Goal: Task Accomplishment & Management: Manage account settings

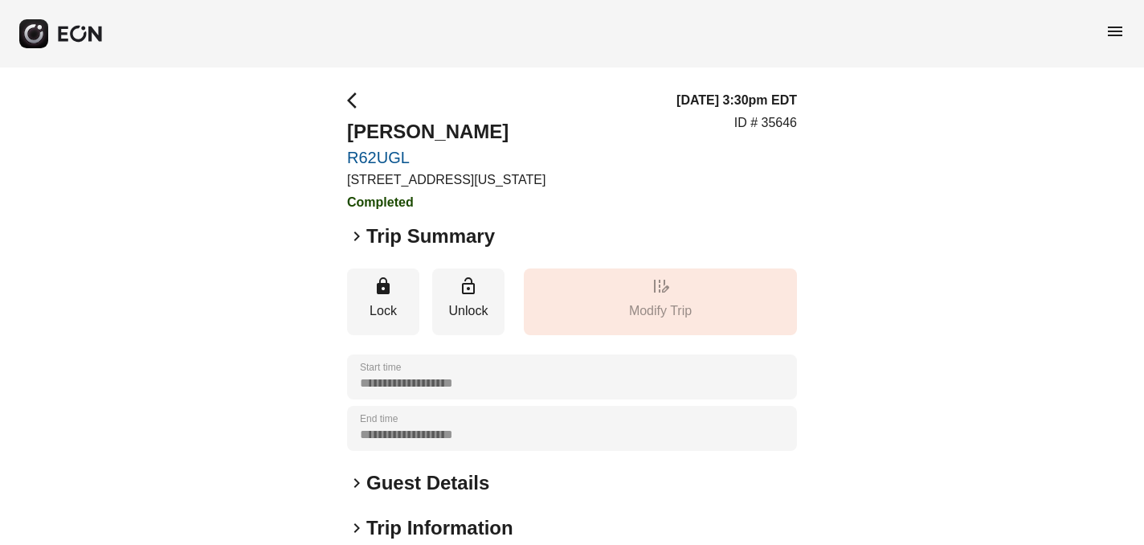
click at [355, 234] on span "keyboard_arrow_right" at bounding box center [356, 236] width 19 height 19
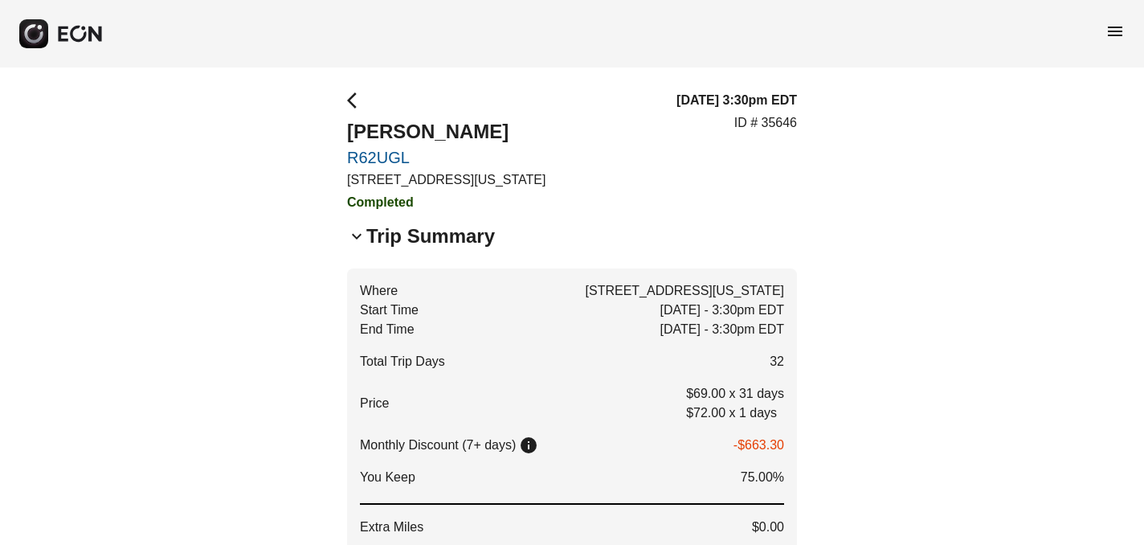
click at [356, 235] on span "keyboard_arrow_down" at bounding box center [356, 236] width 19 height 19
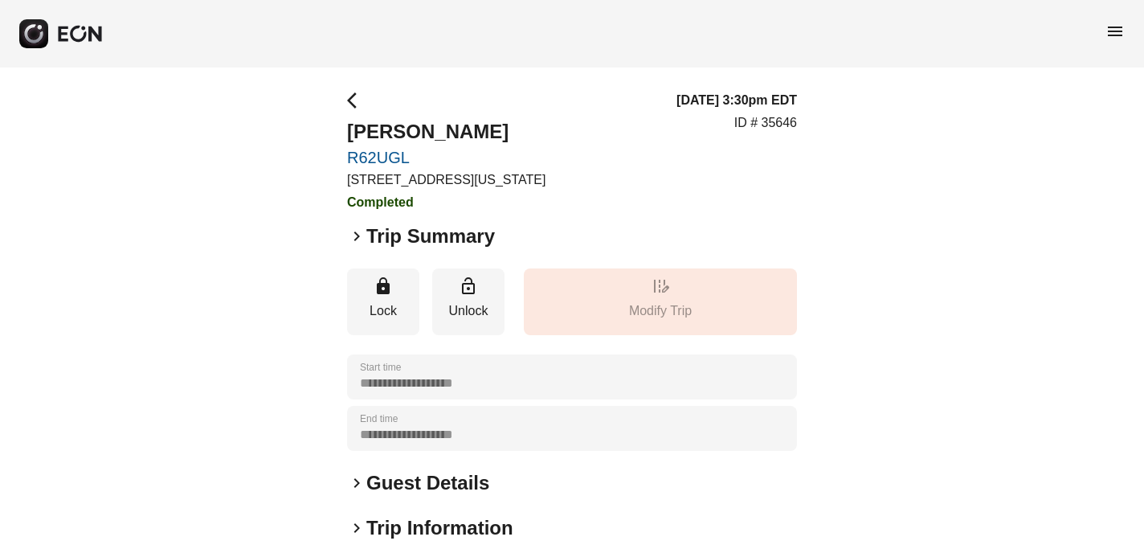
click at [1117, 31] on span "menu" at bounding box center [1115, 31] width 19 height 19
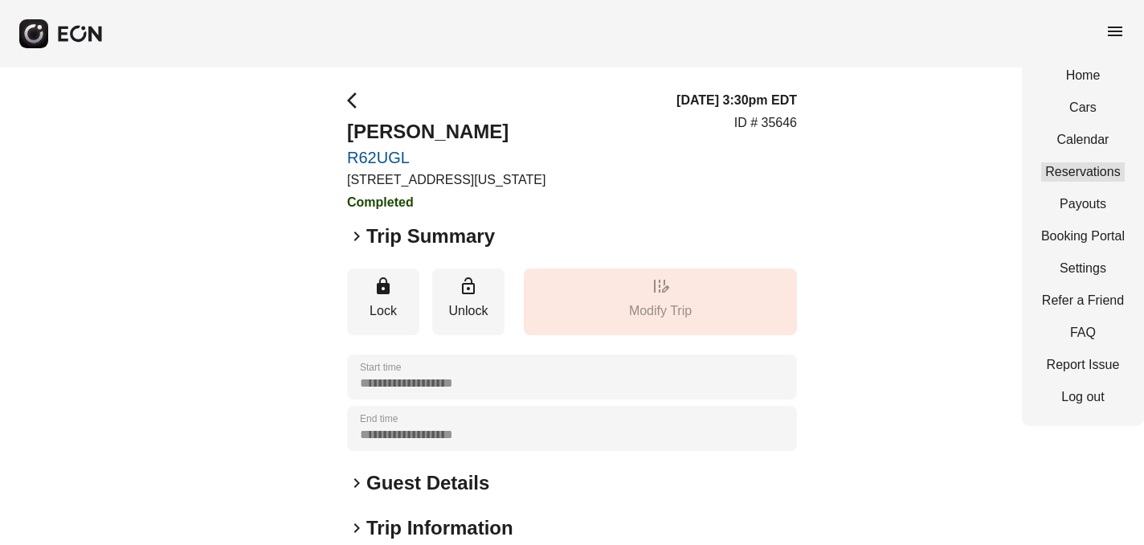
click at [1085, 163] on link "Reservations" at bounding box center [1084, 171] width 84 height 19
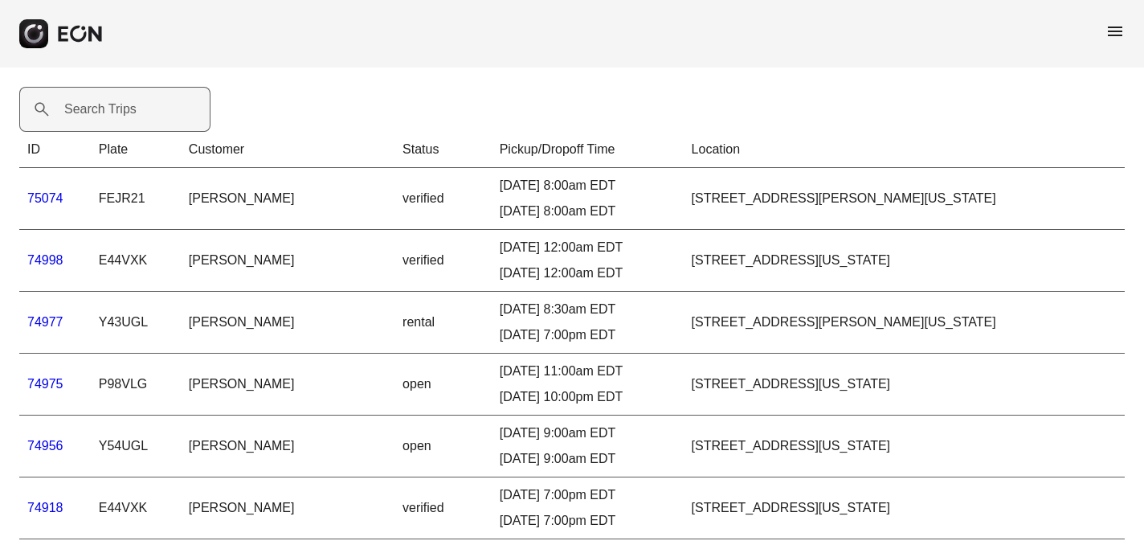
click at [77, 108] on label "Search Trips" at bounding box center [100, 109] width 72 height 19
click at [77, 108] on Trips "Search Trips" at bounding box center [114, 109] width 191 height 45
paste Trips "*****"
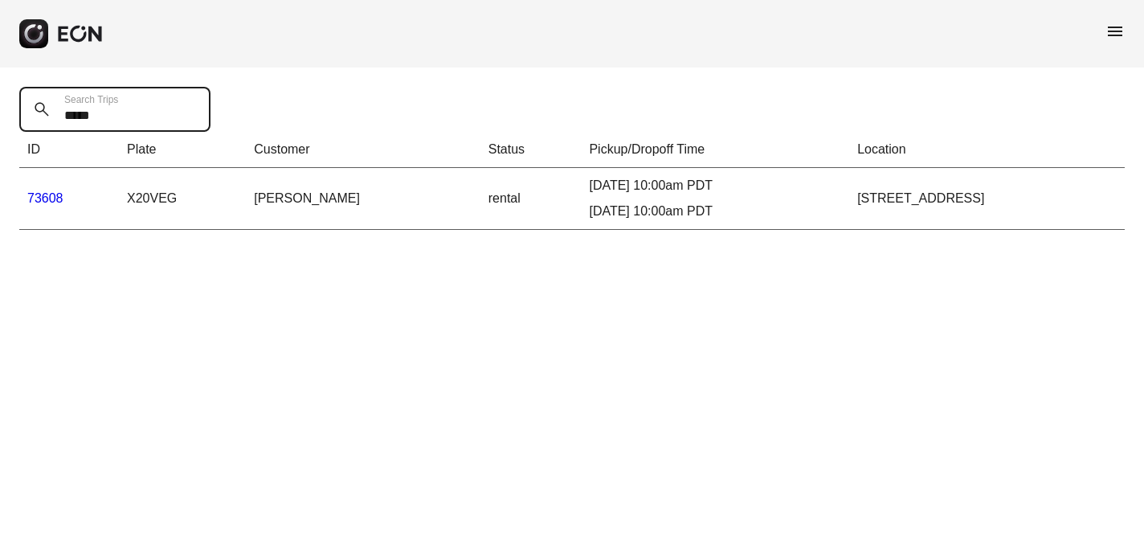
type Trips "*****"
click at [39, 200] on link "73608" at bounding box center [45, 198] width 36 height 14
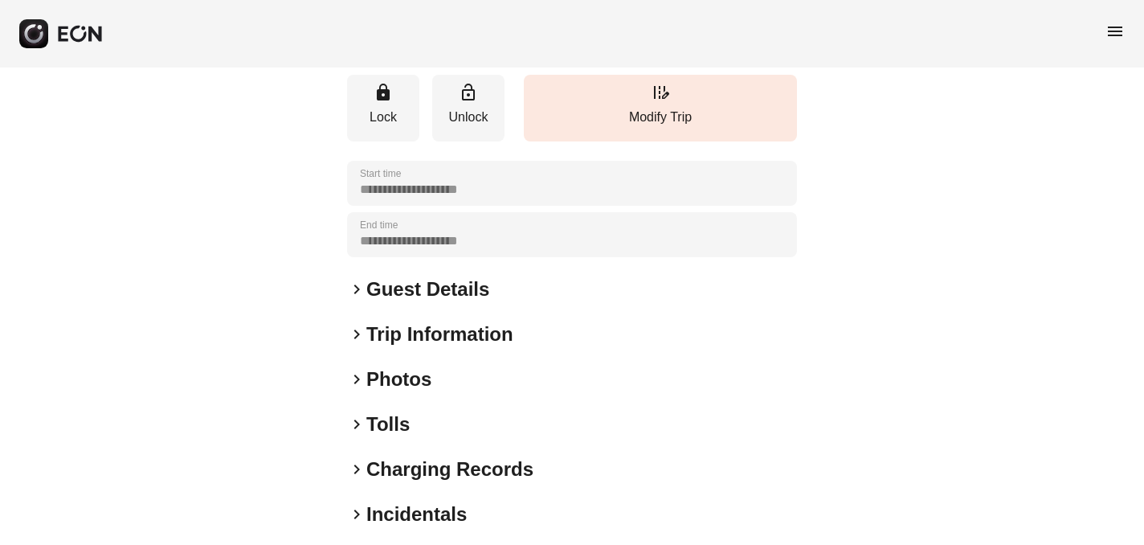
scroll to position [244, 0]
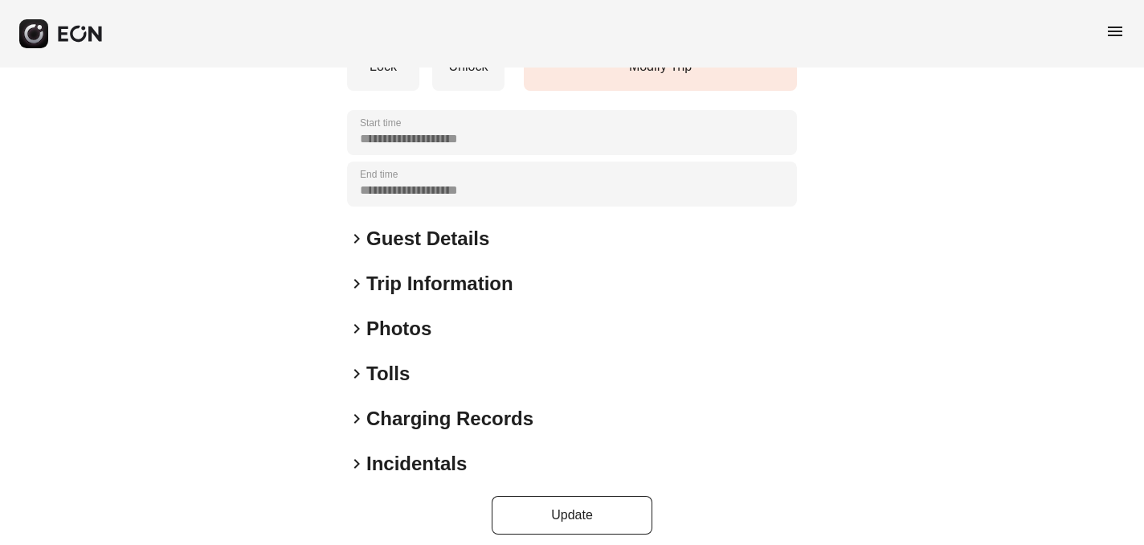
click at [358, 329] on span "keyboard_arrow_right" at bounding box center [356, 328] width 19 height 19
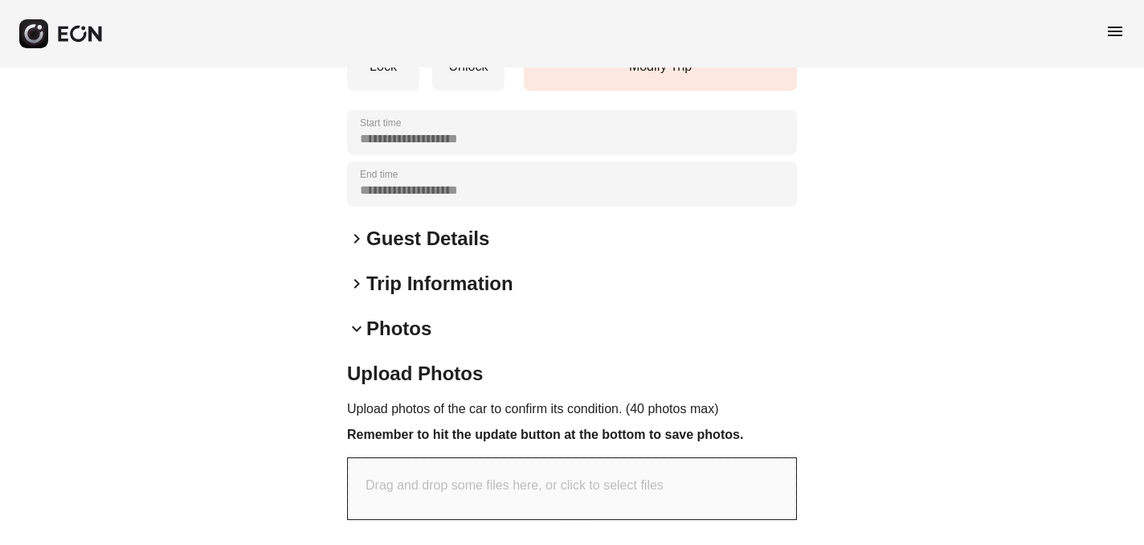
click at [358, 329] on span "keyboard_arrow_down" at bounding box center [356, 328] width 19 height 19
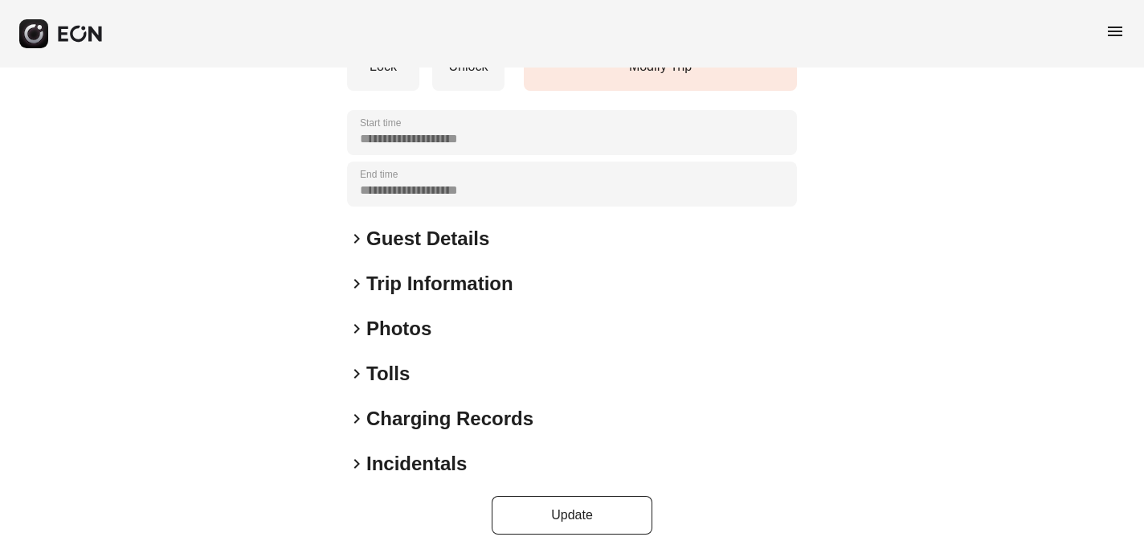
scroll to position [257, 0]
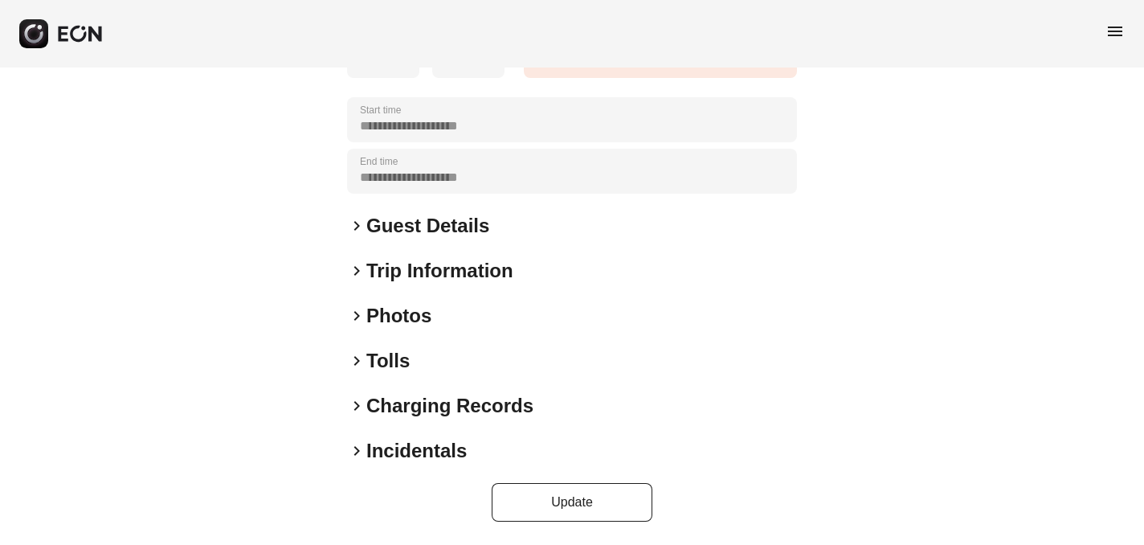
click at [358, 453] on span "keyboard_arrow_right" at bounding box center [356, 450] width 19 height 19
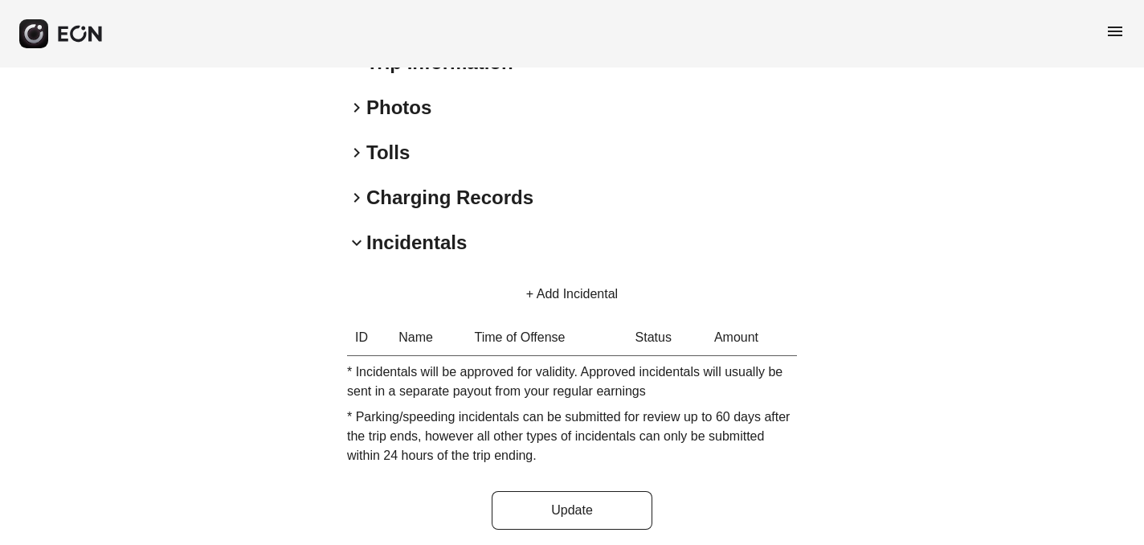
scroll to position [473, 0]
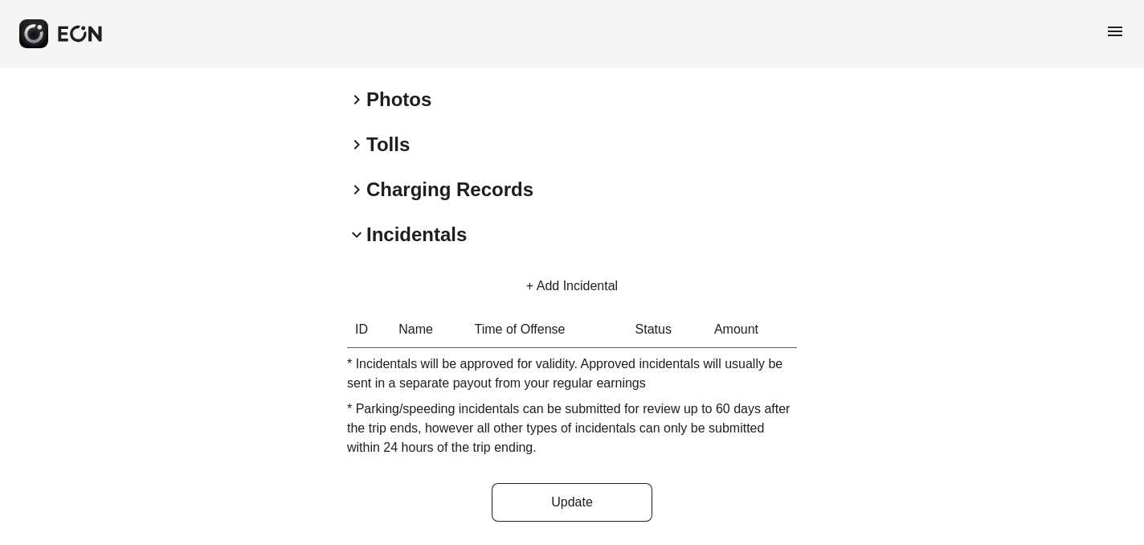
click at [533, 284] on button "+ Add Incidental" at bounding box center [572, 286] width 130 height 39
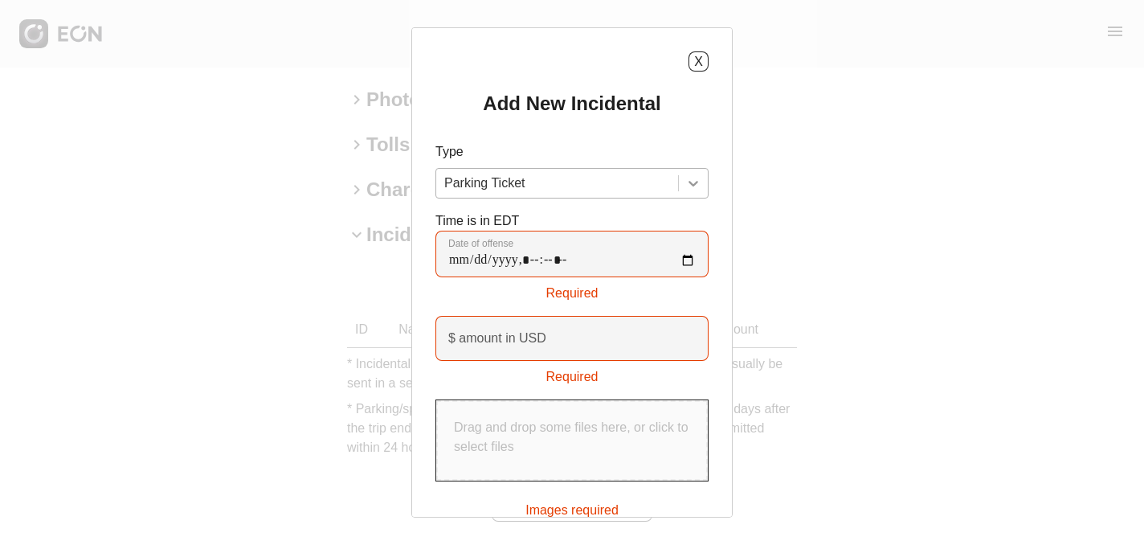
click at [693, 179] on icon at bounding box center [694, 183] width 16 height 16
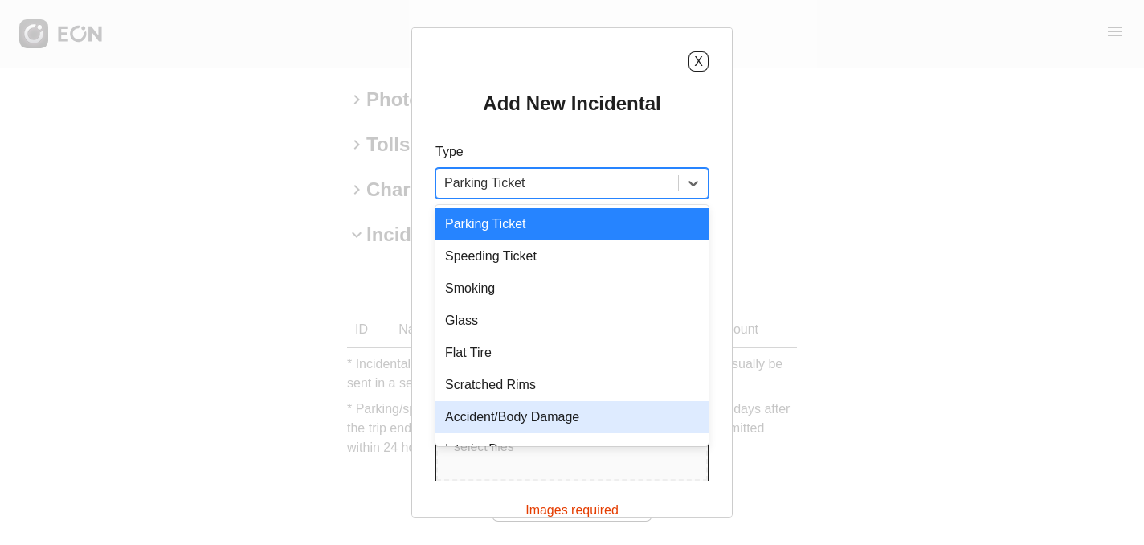
scroll to position [23, 0]
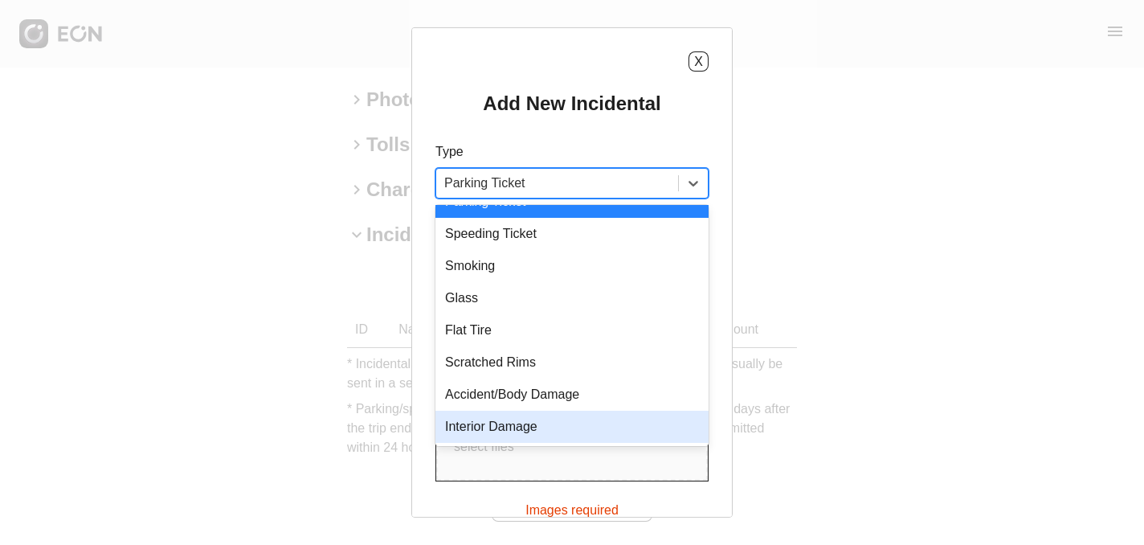
click at [503, 426] on div "Interior Damage" at bounding box center [572, 427] width 273 height 32
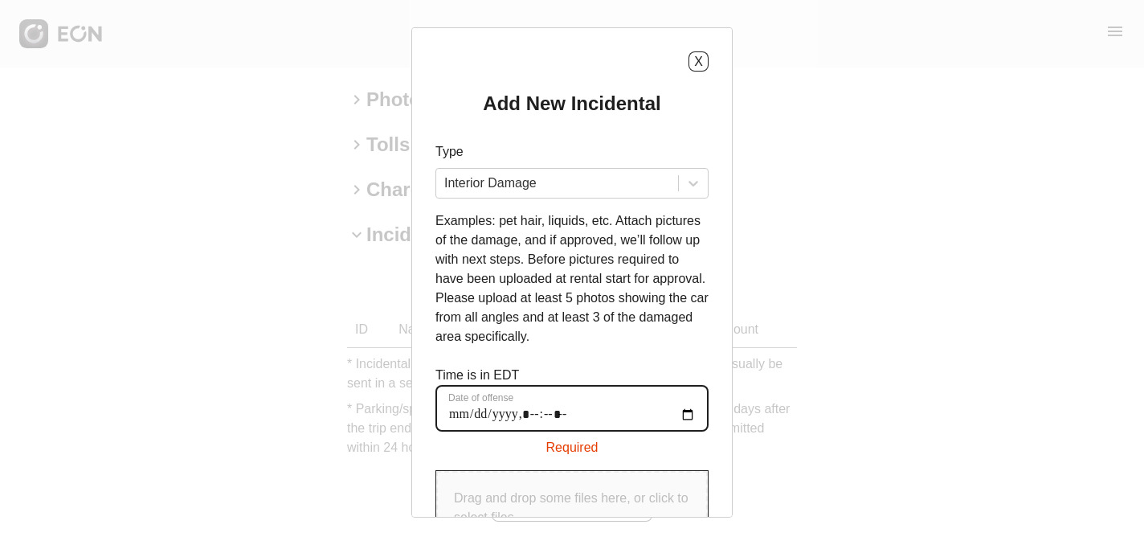
click at [456, 418] on offense "Date of offense" at bounding box center [572, 408] width 273 height 47
type offense "**********"
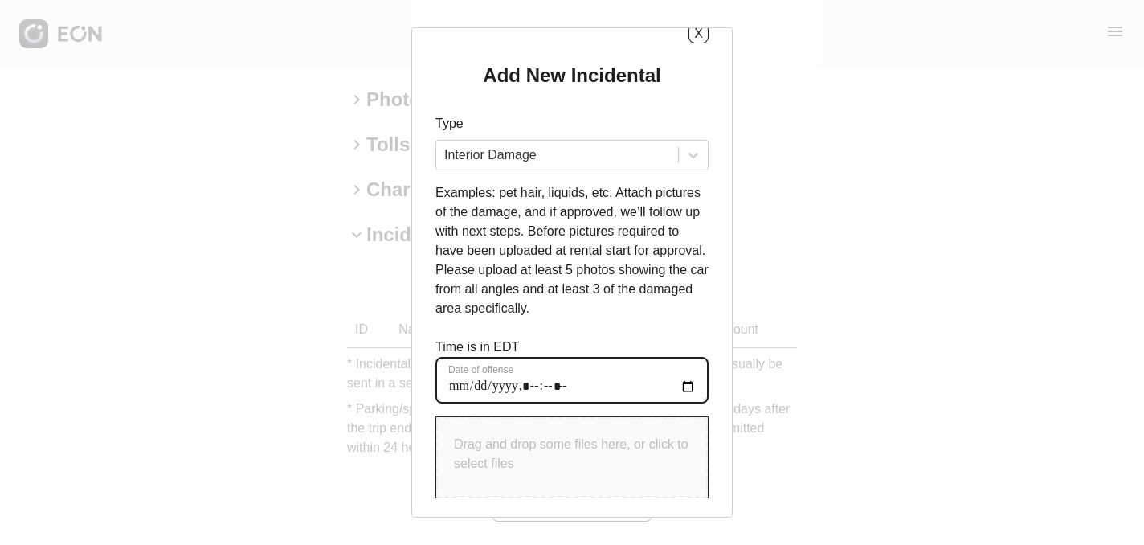
scroll to position [37, 0]
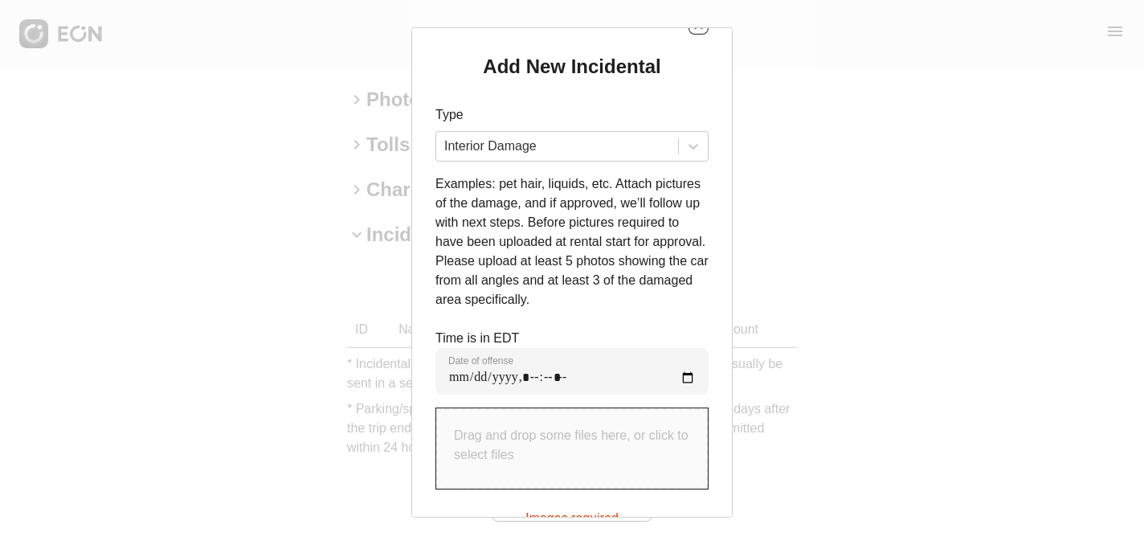
click at [580, 440] on p "Drag and drop some files here, or click to select files" at bounding box center [572, 445] width 236 height 39
type input "**********"
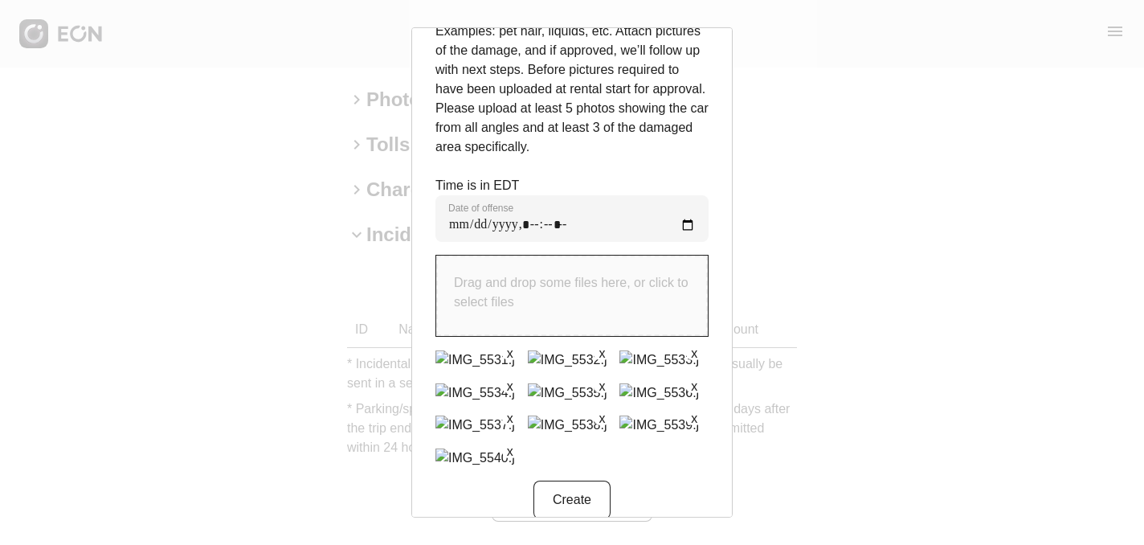
scroll to position [194, 0]
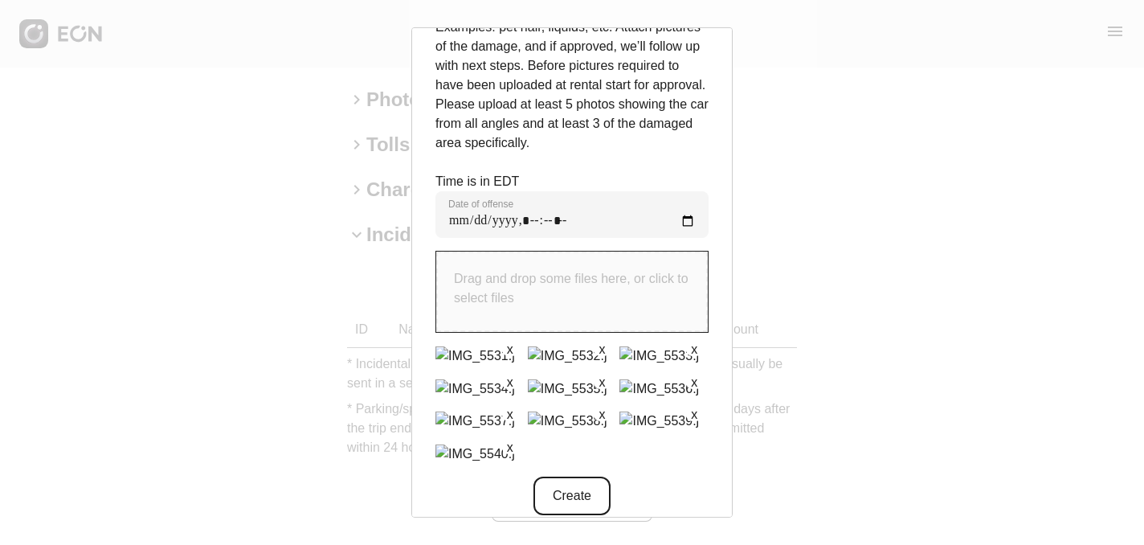
click at [579, 481] on button "Create" at bounding box center [572, 496] width 77 height 39
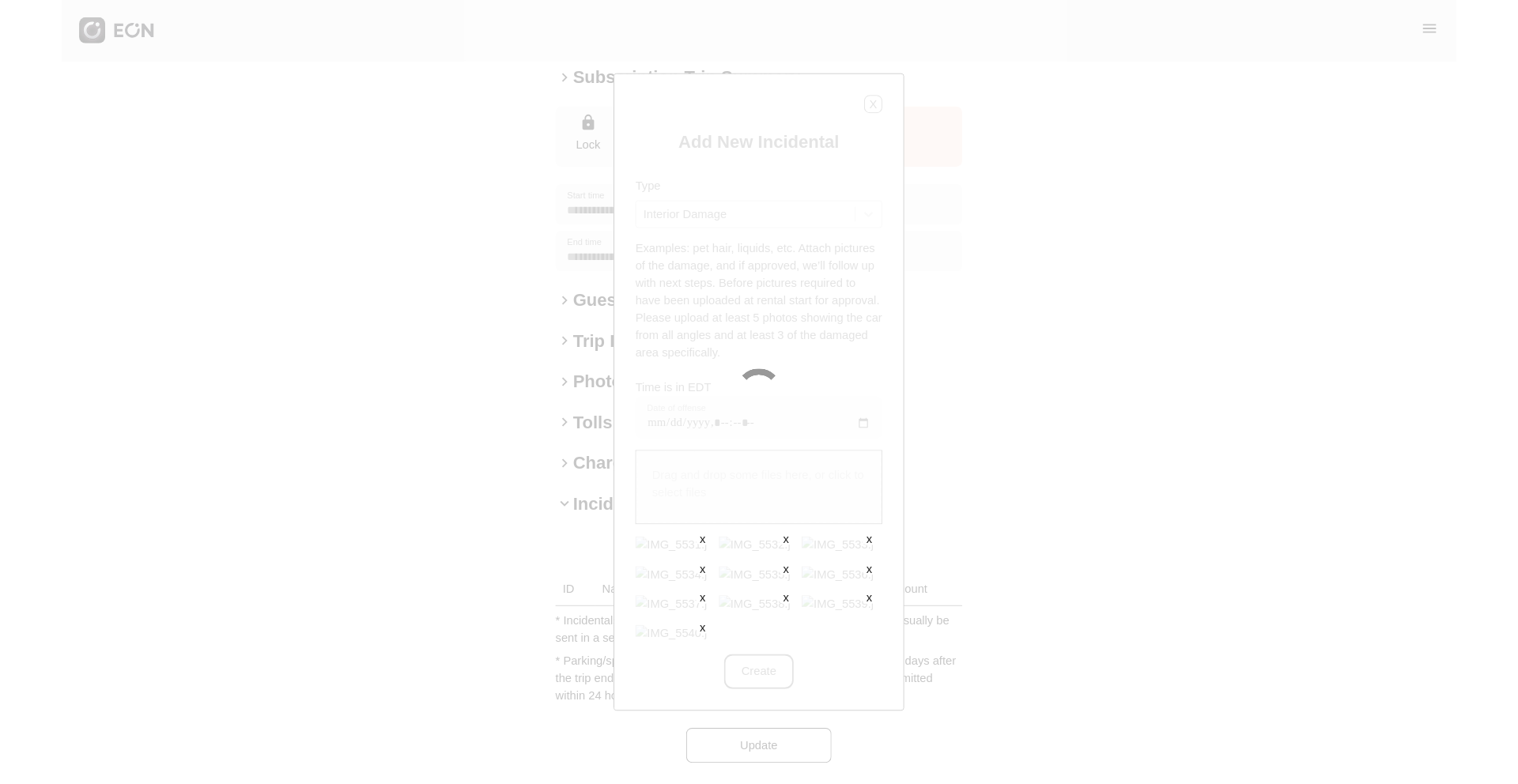
scroll to position [217, 0]
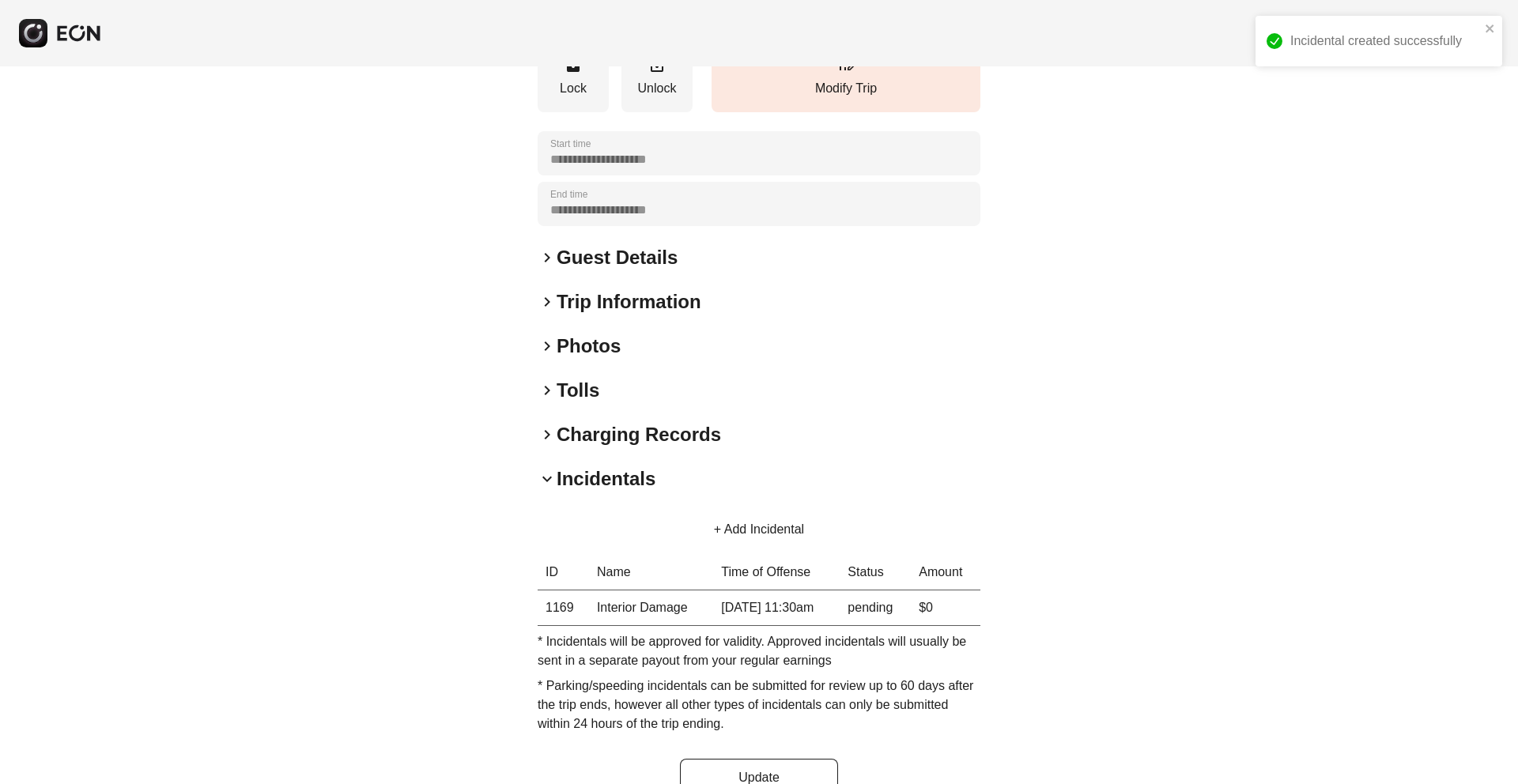
click at [715, 527] on button "+ Add Incidental" at bounding box center [759, 529] width 128 height 38
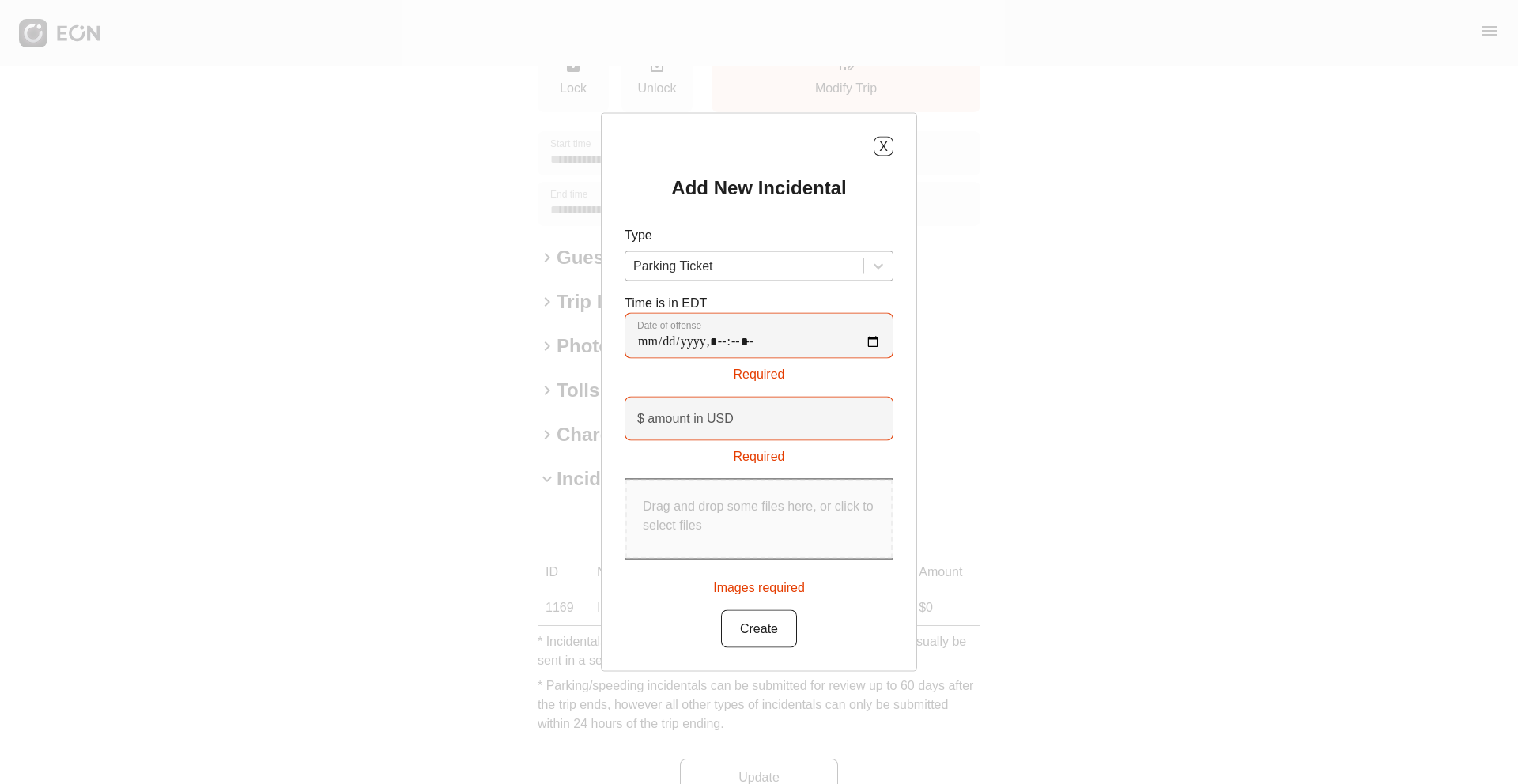
click at [735, 267] on div at bounding box center [745, 267] width 222 height 23
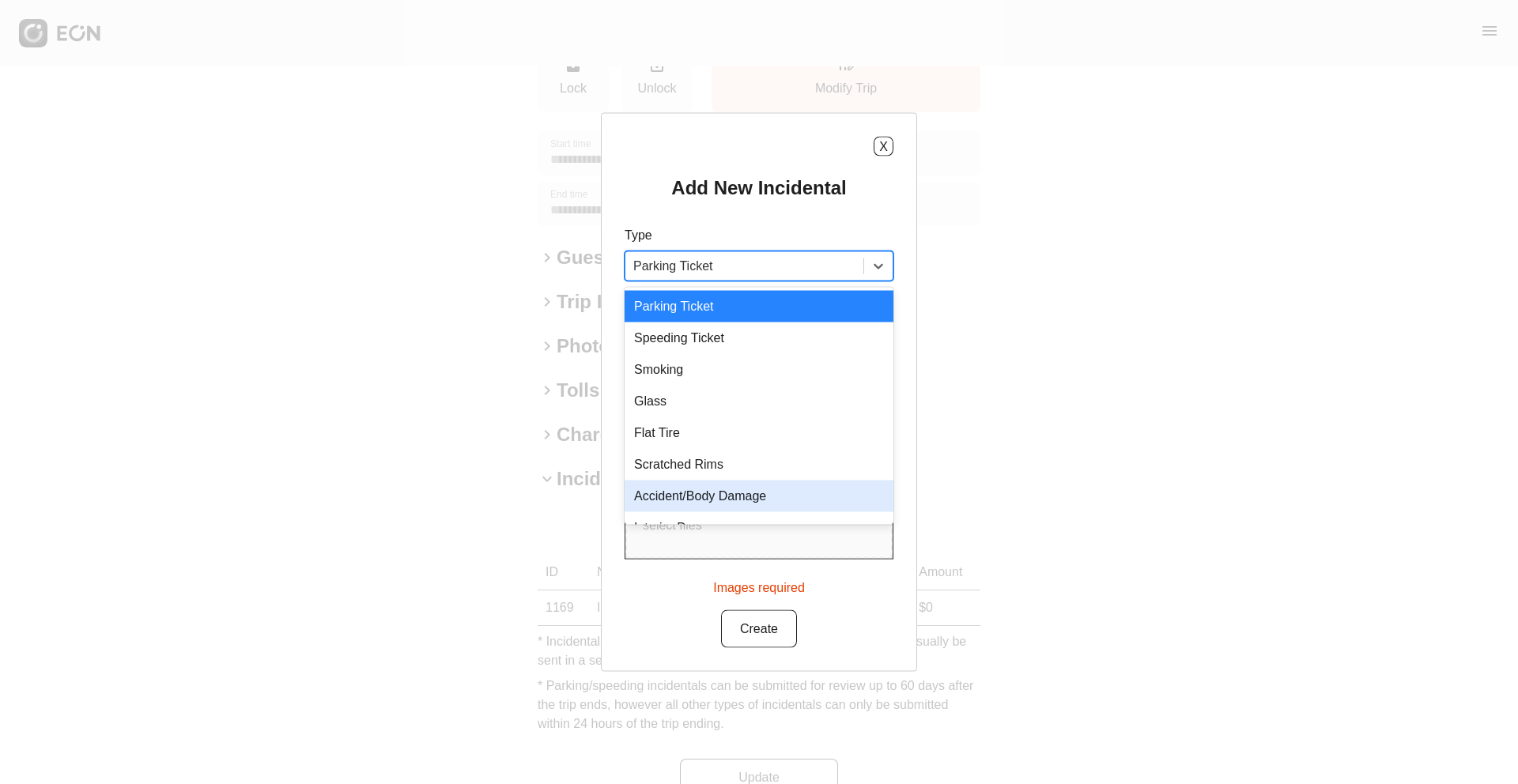
click at [713, 488] on div "Accident/Body Damage" at bounding box center [759, 497] width 269 height 31
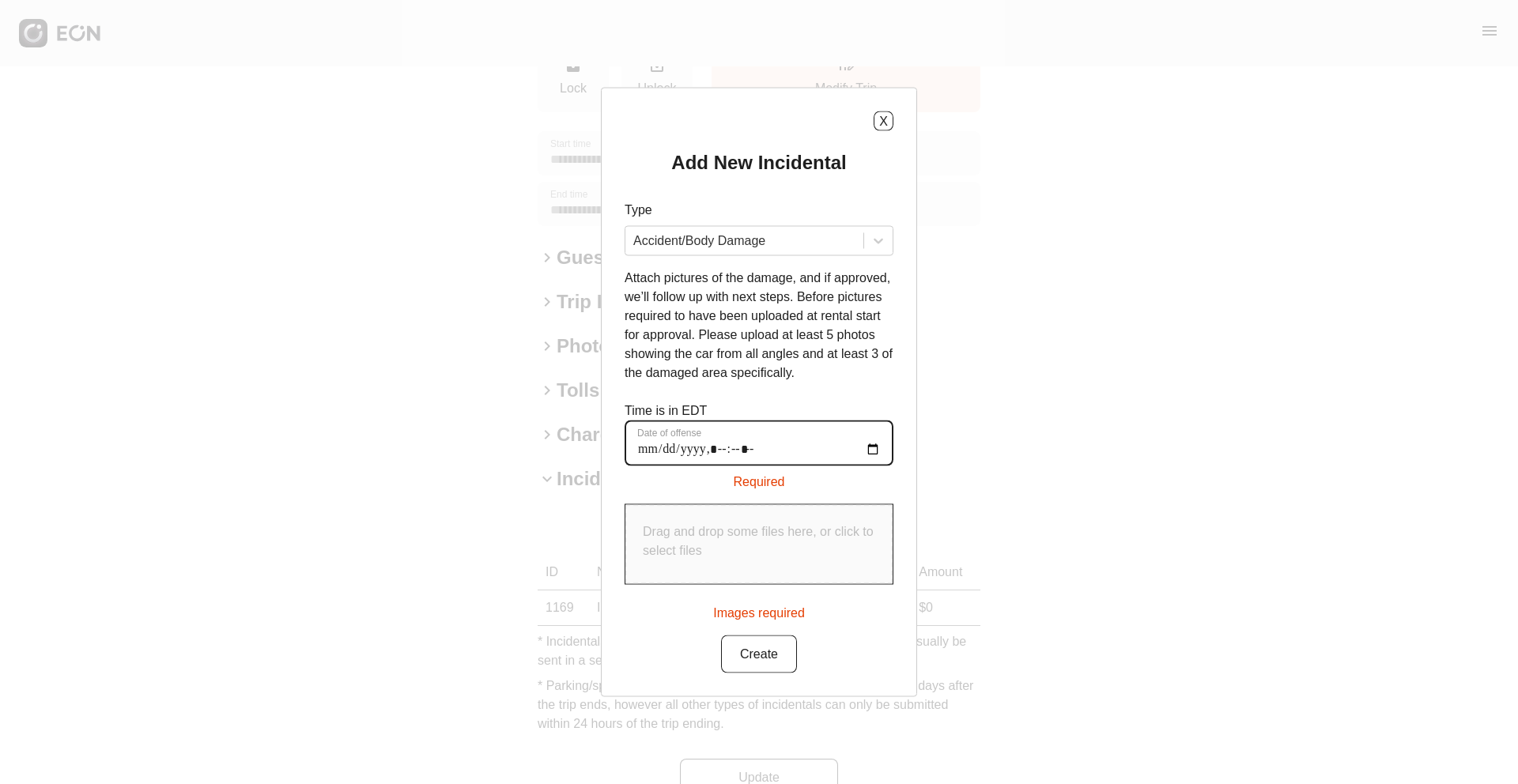
click at [654, 456] on offense "Date of offense" at bounding box center [759, 444] width 269 height 46
type offense "**********"
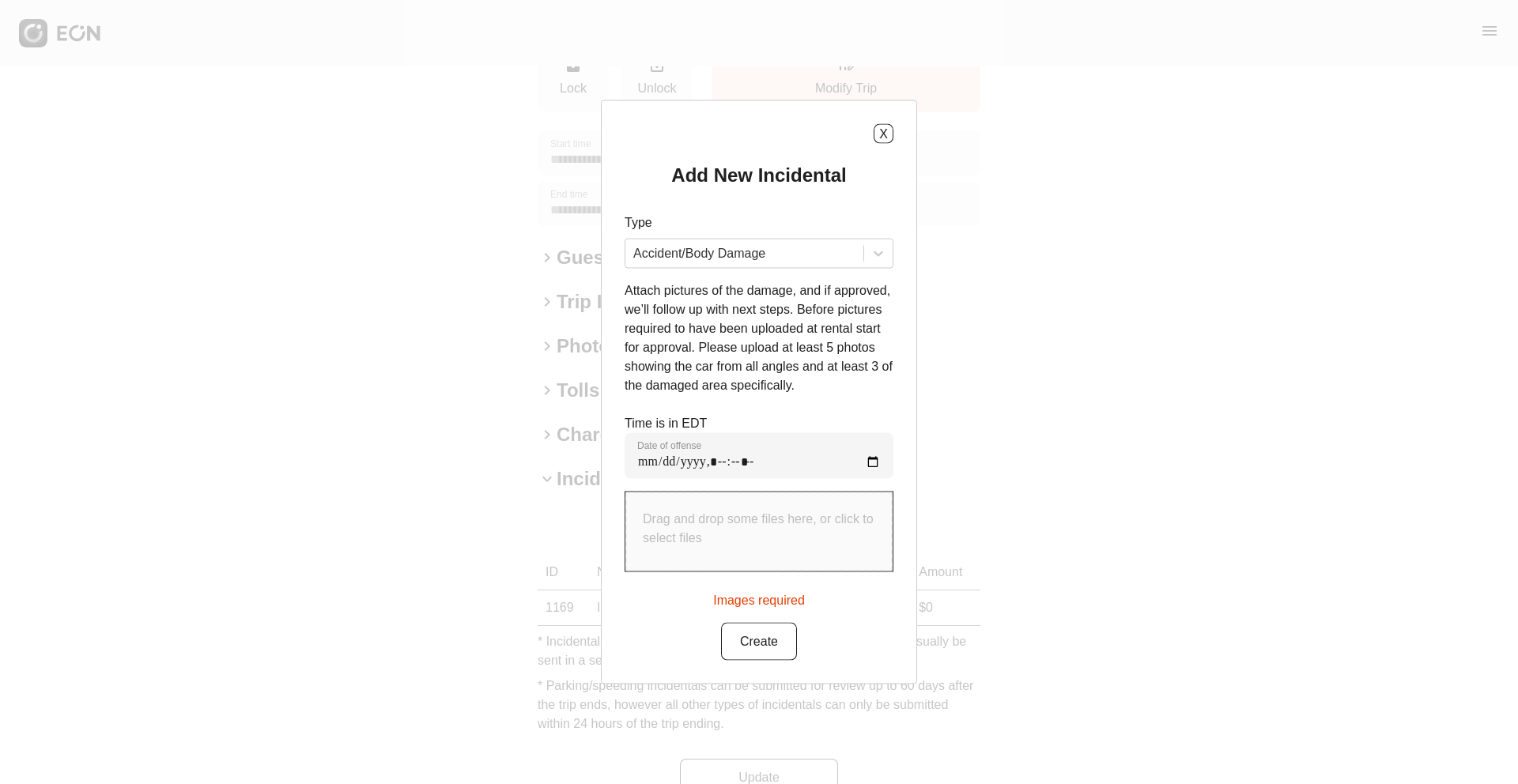
click at [711, 525] on p "Drag and drop some files here, or click to select files" at bounding box center [759, 528] width 232 height 38
type input "**********"
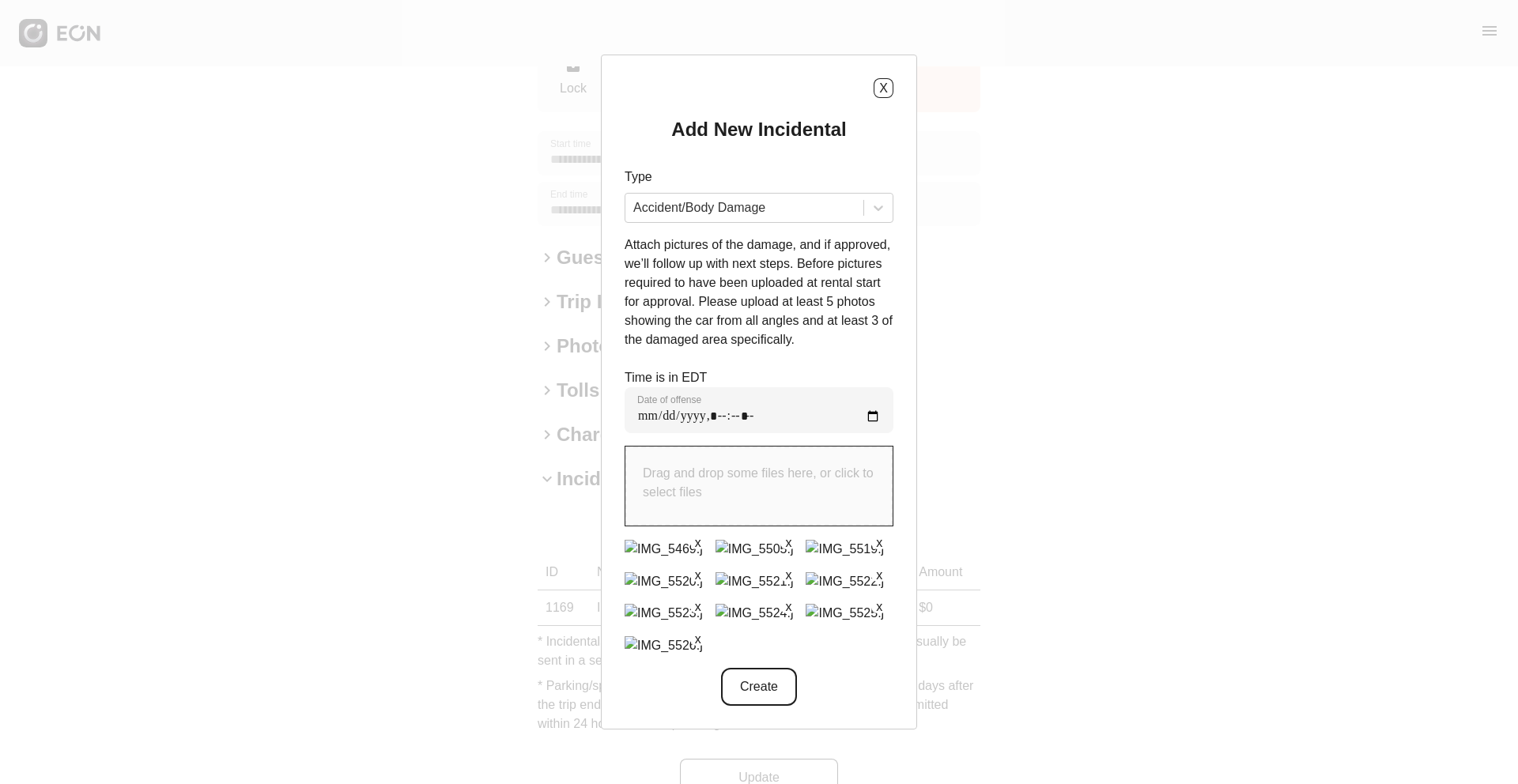
click at [758, 535] on button "Create" at bounding box center [759, 687] width 76 height 38
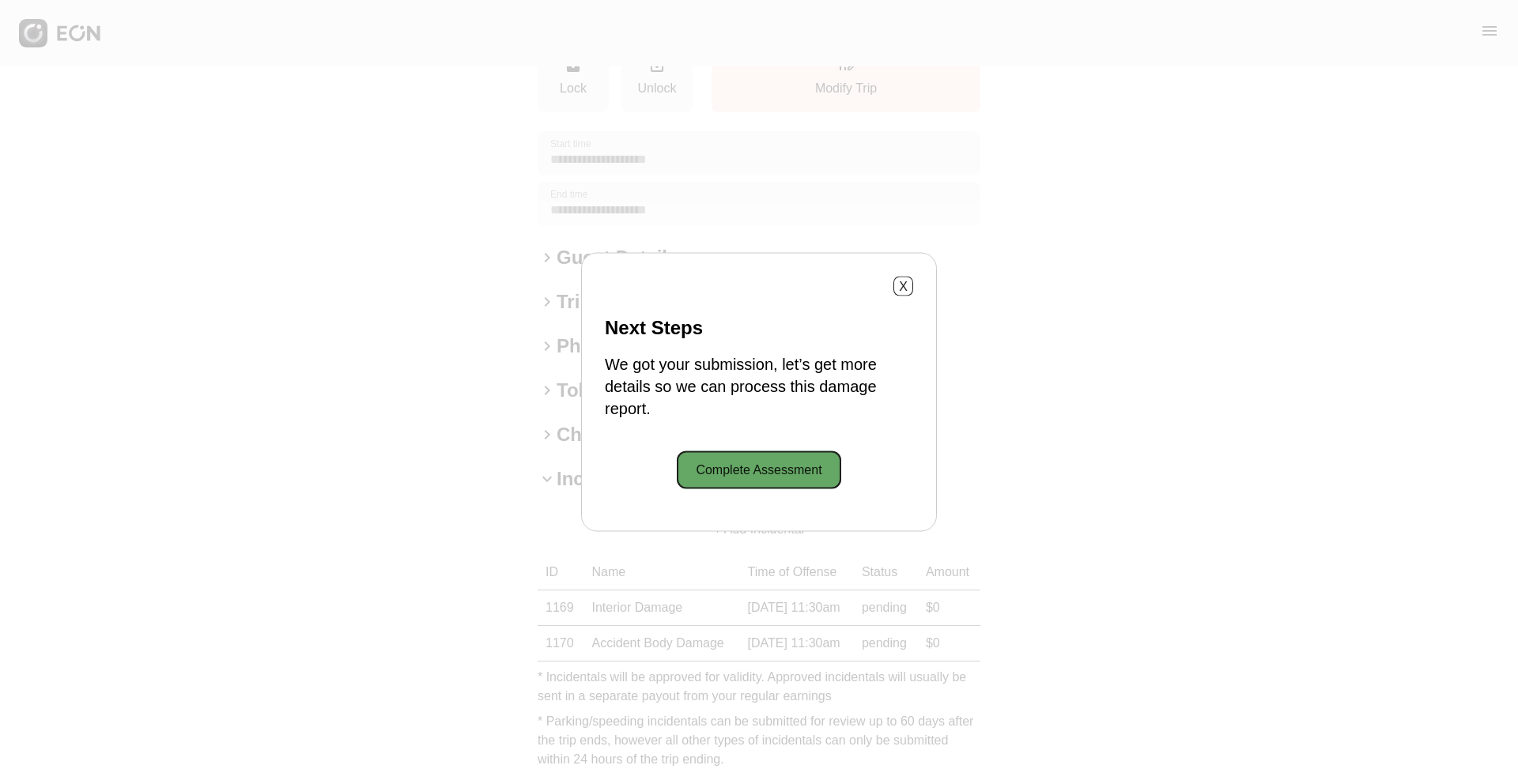
click at [765, 470] on button "Complete Assessment" at bounding box center [759, 470] width 163 height 38
click at [911, 286] on button "X" at bounding box center [903, 286] width 20 height 20
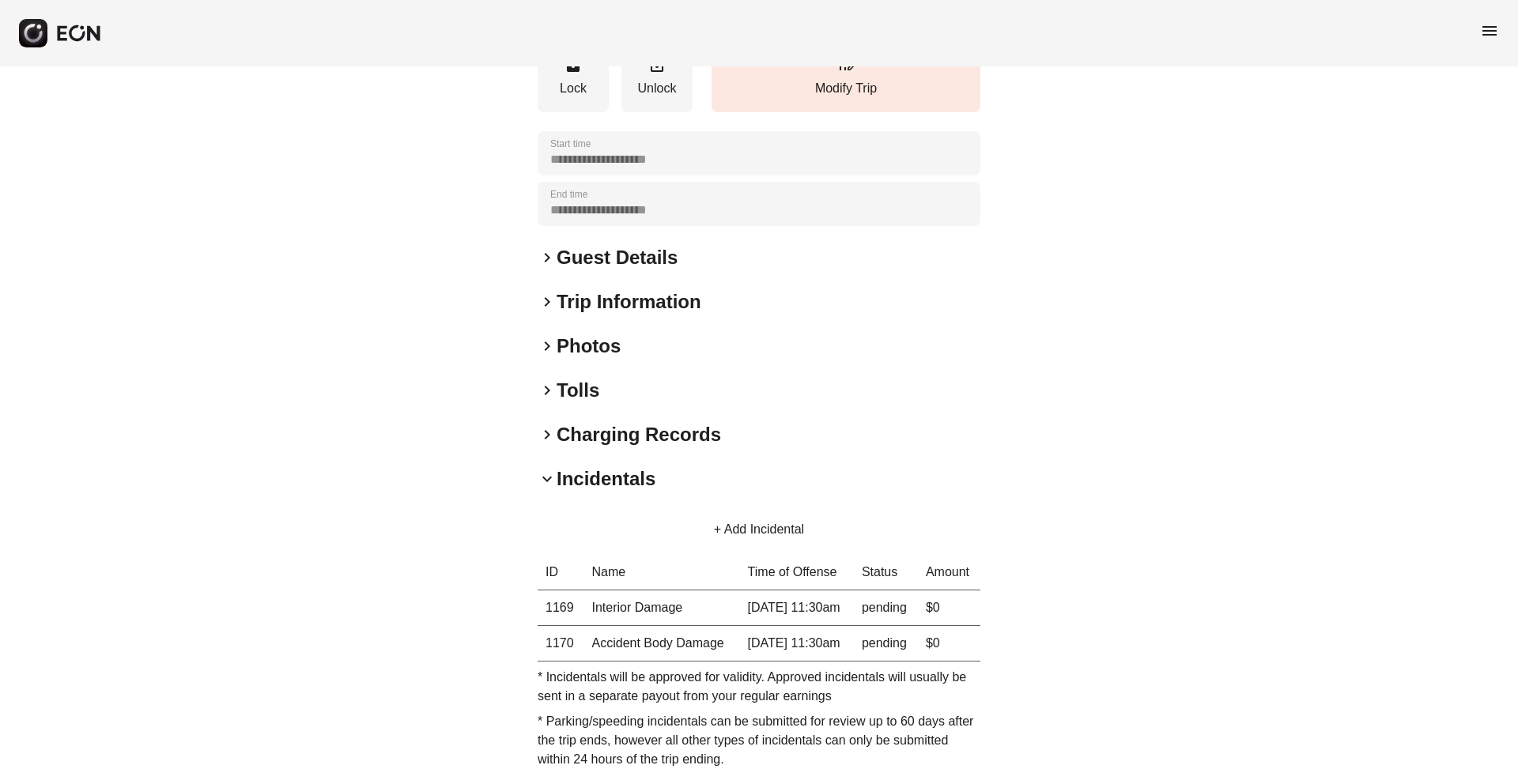
scroll to position [0, 0]
